Goal: Information Seeking & Learning: Learn about a topic

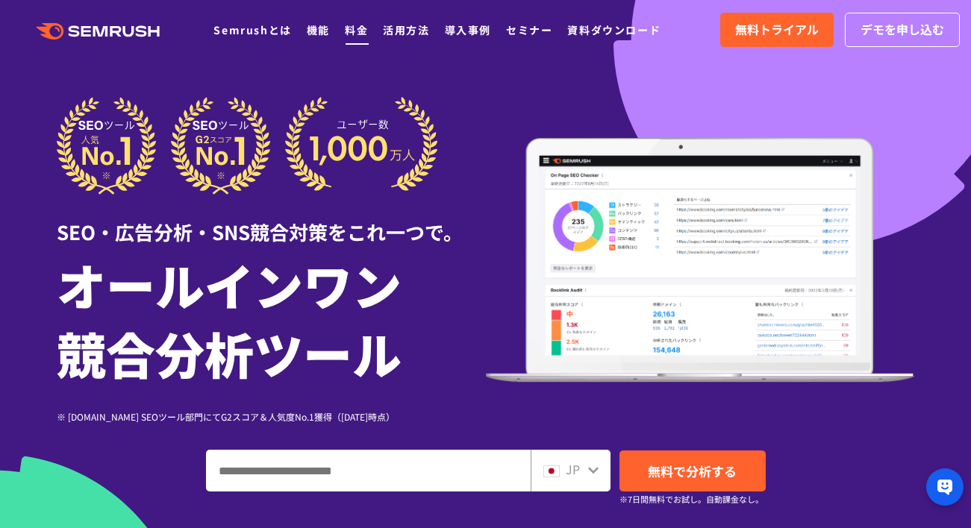
click at [364, 31] on link "料金" at bounding box center [356, 29] width 23 height 15
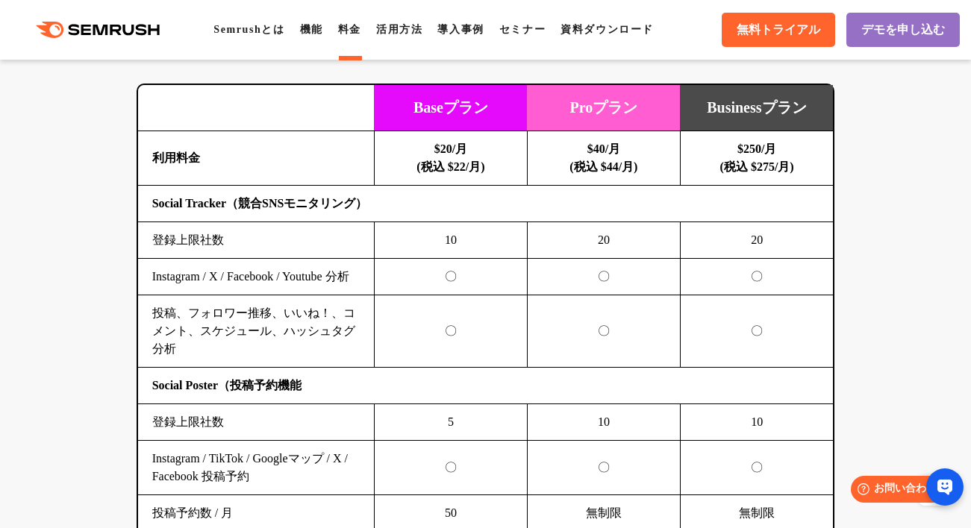
scroll to position [3348, 0]
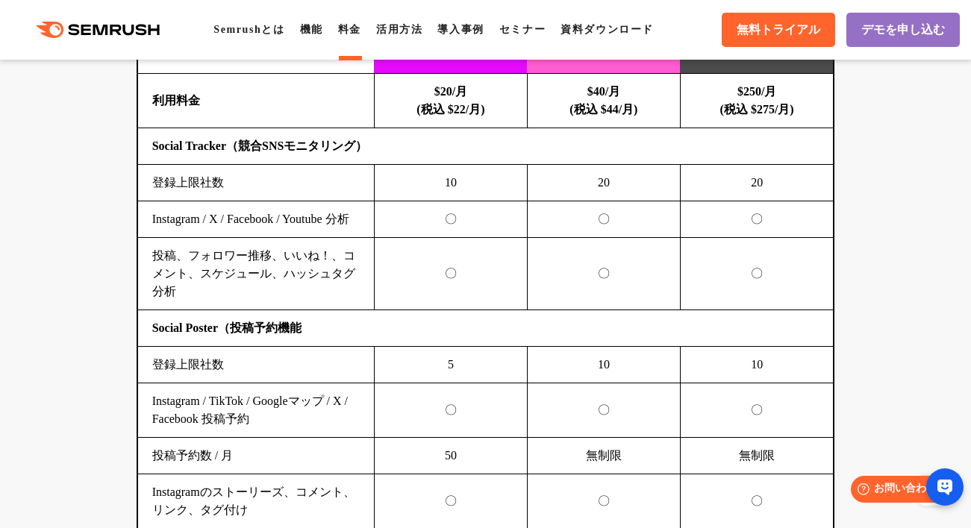
click at [459, 74] on td "Baseプラン" at bounding box center [450, 51] width 153 height 46
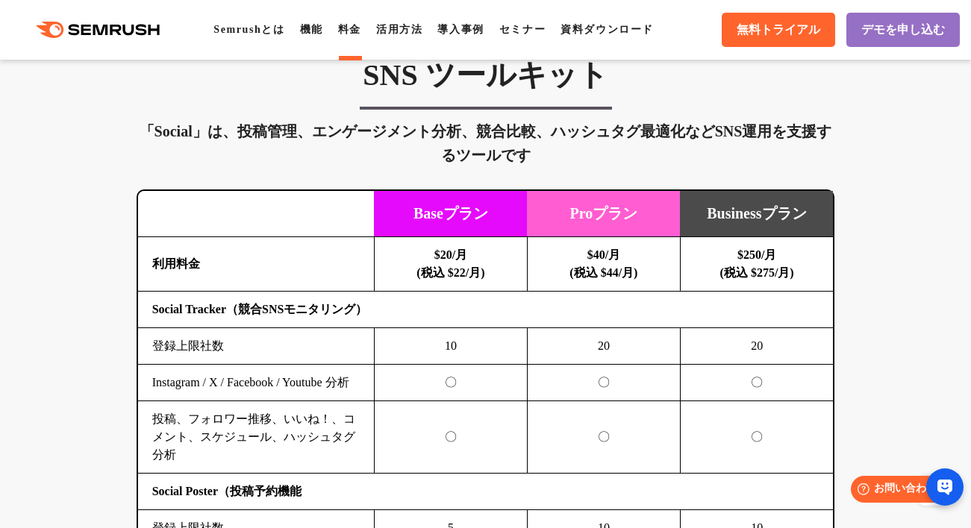
scroll to position [3147, 0]
